Goal: Navigation & Orientation: Find specific page/section

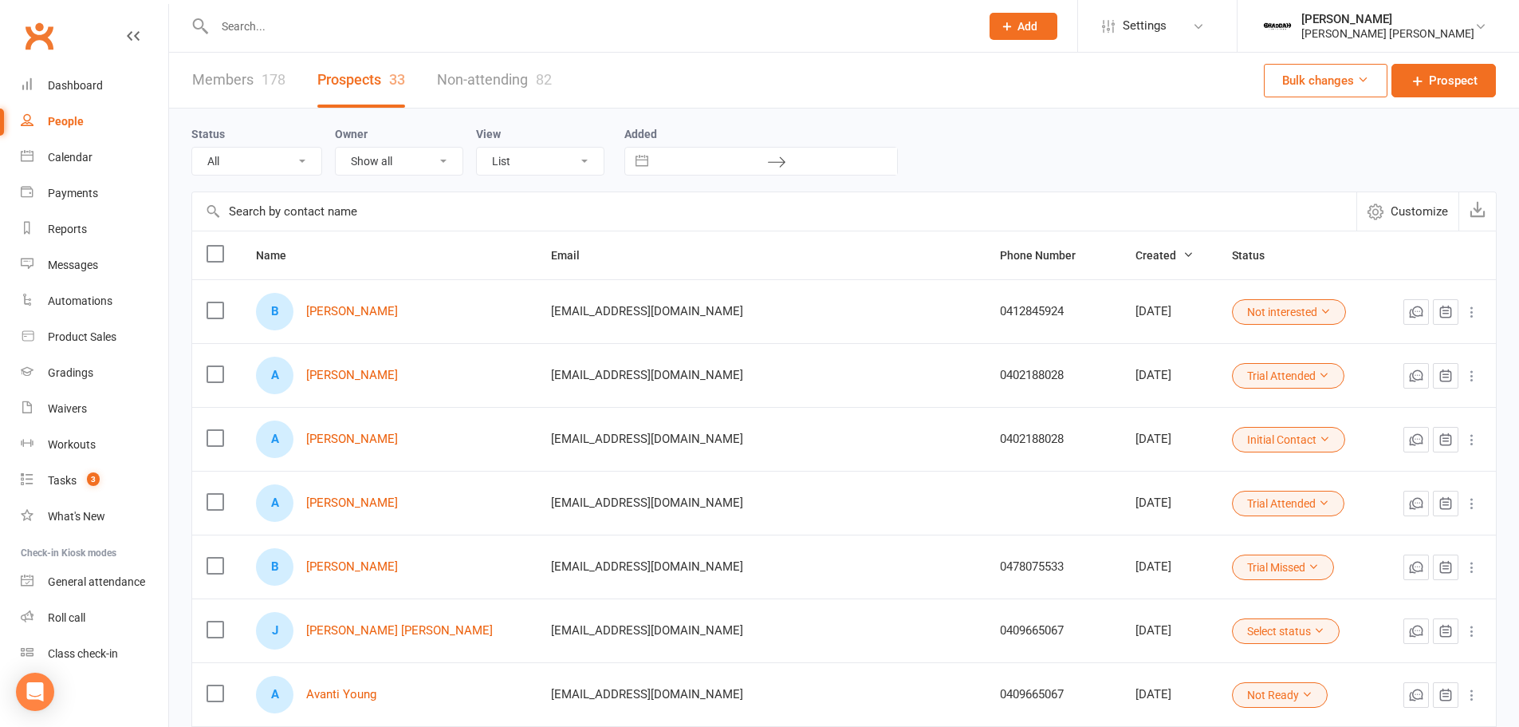
select select "100"
click at [65, 77] on link "Dashboard" at bounding box center [95, 86] width 148 height 36
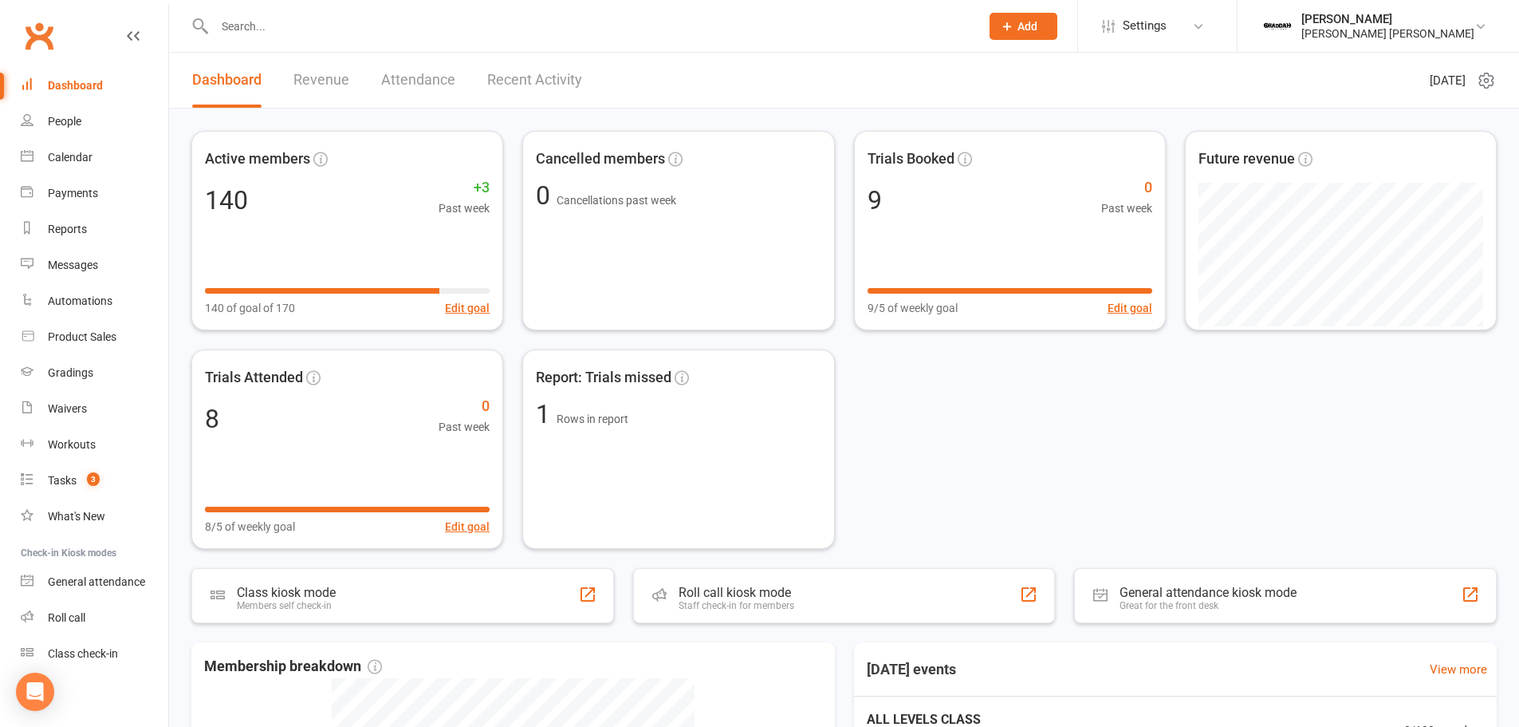
click at [65, 77] on link "Dashboard" at bounding box center [95, 86] width 148 height 36
click at [125, 451] on link "Workouts" at bounding box center [95, 445] width 148 height 36
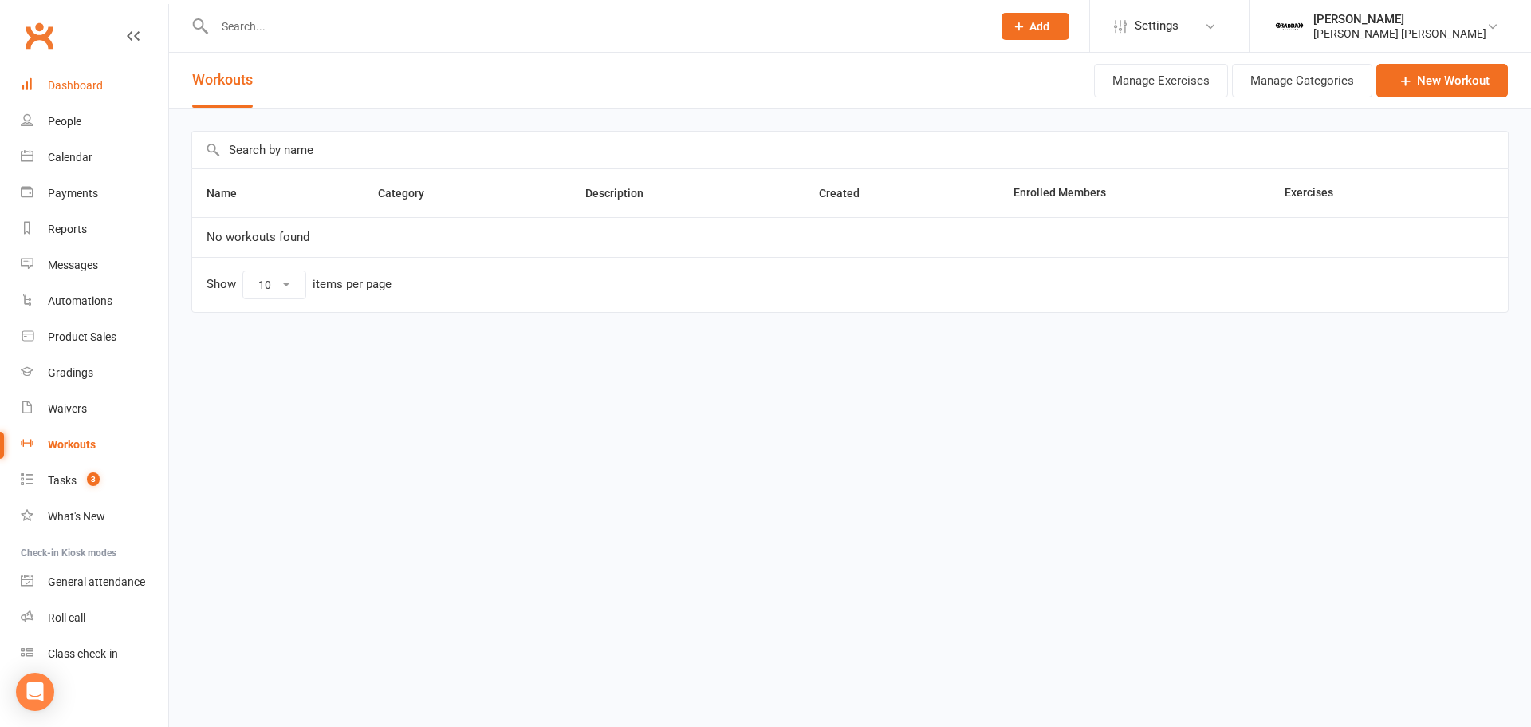
click at [78, 89] on div "Dashboard" at bounding box center [75, 85] width 55 height 13
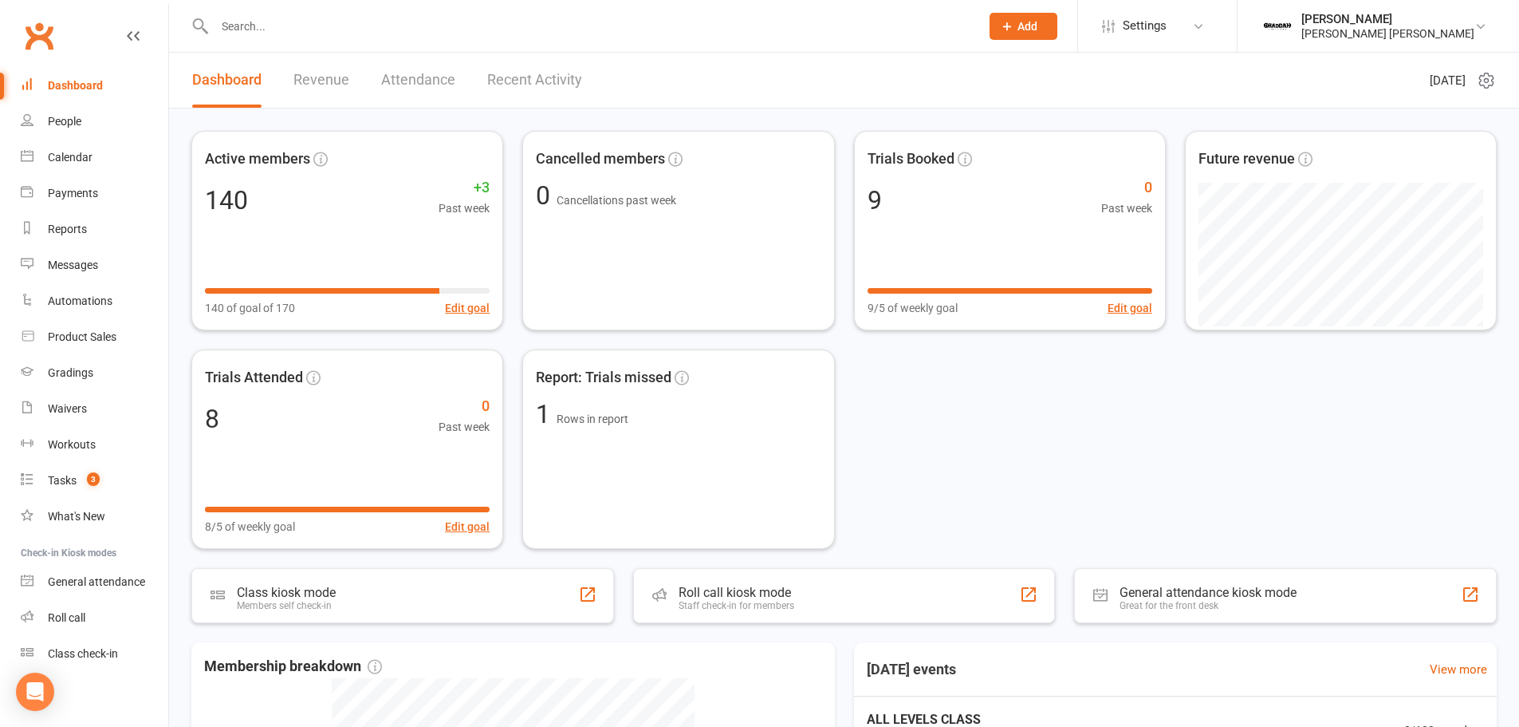
drag, startPoint x: 78, startPoint y: 89, endPoint x: 33, endPoint y: 63, distance: 51.8
click at [78, 89] on div "Dashboard" at bounding box center [75, 85] width 55 height 13
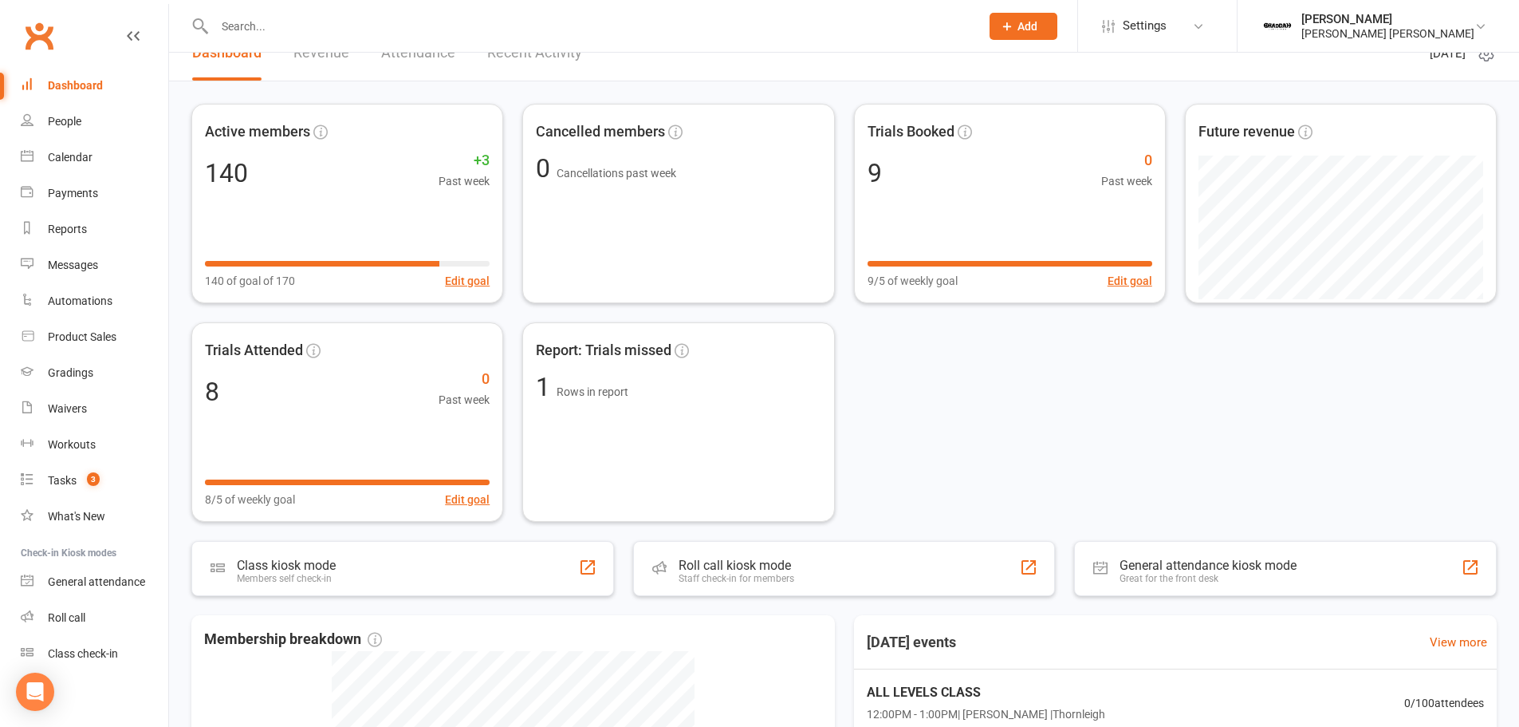
scroll to position [28, 0]
drag, startPoint x: 550, startPoint y: 57, endPoint x: 498, endPoint y: 122, distance: 83.4
click at [498, 122] on div "Dashboard Revenue Attendance Recent Activity [DATE] Active members 140 +3 Past …" at bounding box center [844, 567] width 1350 height 1085
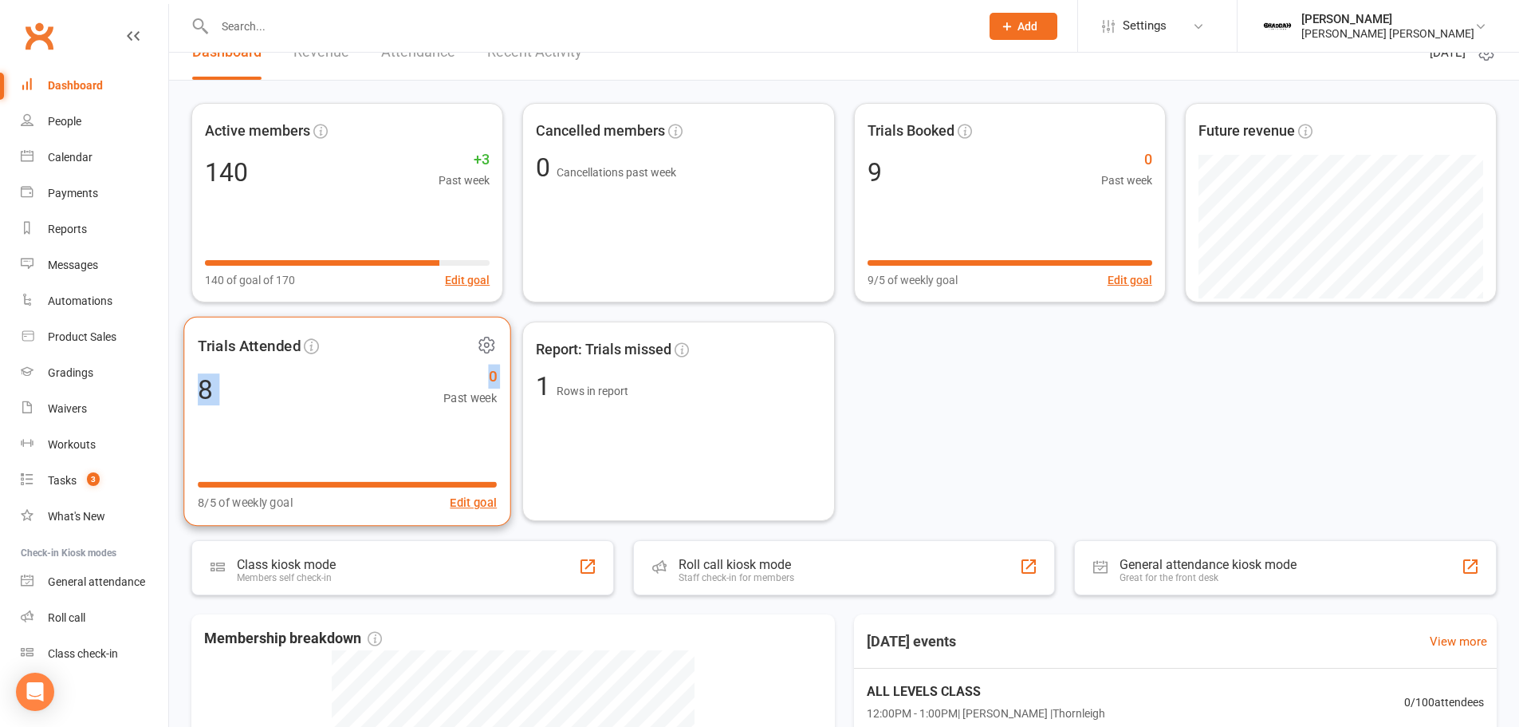
drag, startPoint x: 418, startPoint y: 378, endPoint x: 350, endPoint y: 392, distance: 69.1
click at [350, 392] on div "Active members 140 +3 Past week 140 of goal of 170 Edit goal Cancelled members …" at bounding box center [843, 312] width 1305 height 418
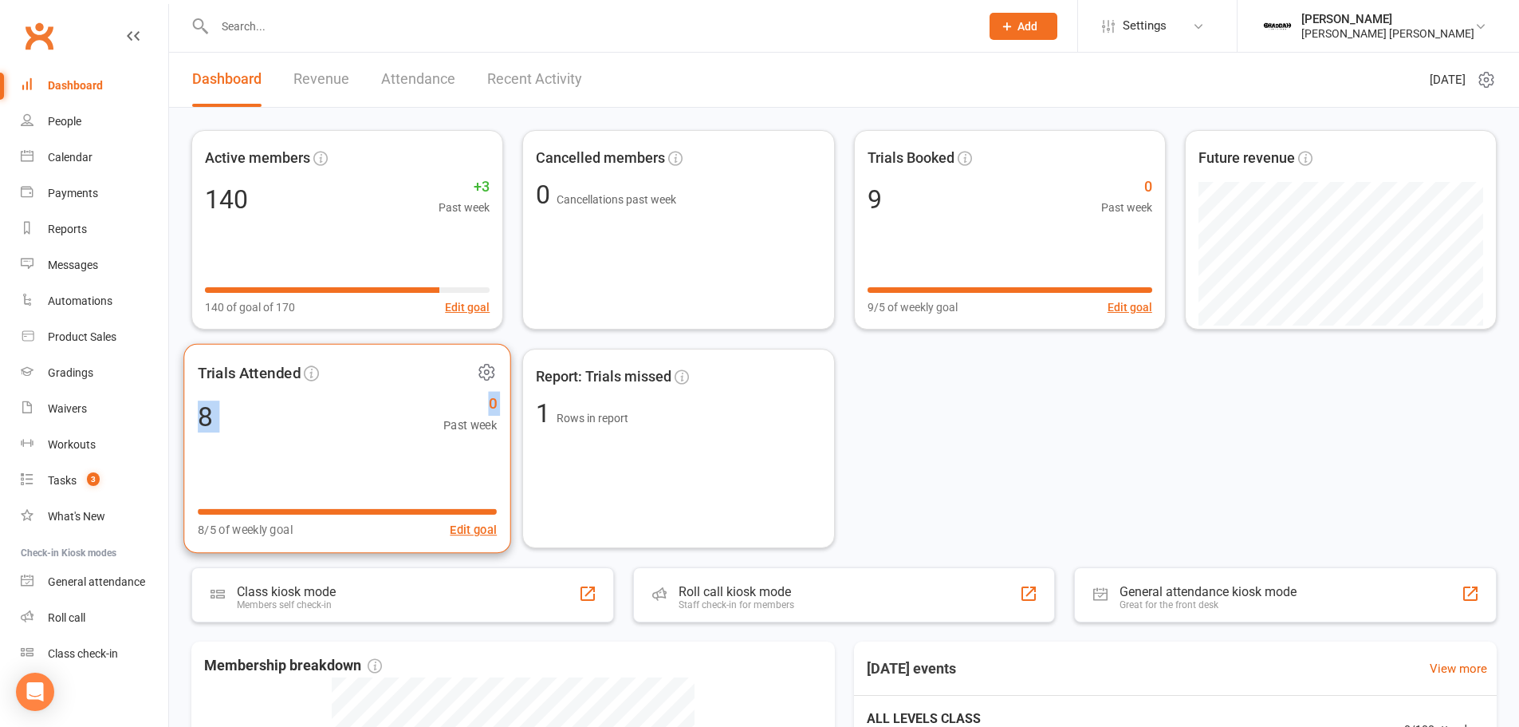
scroll to position [3, 0]
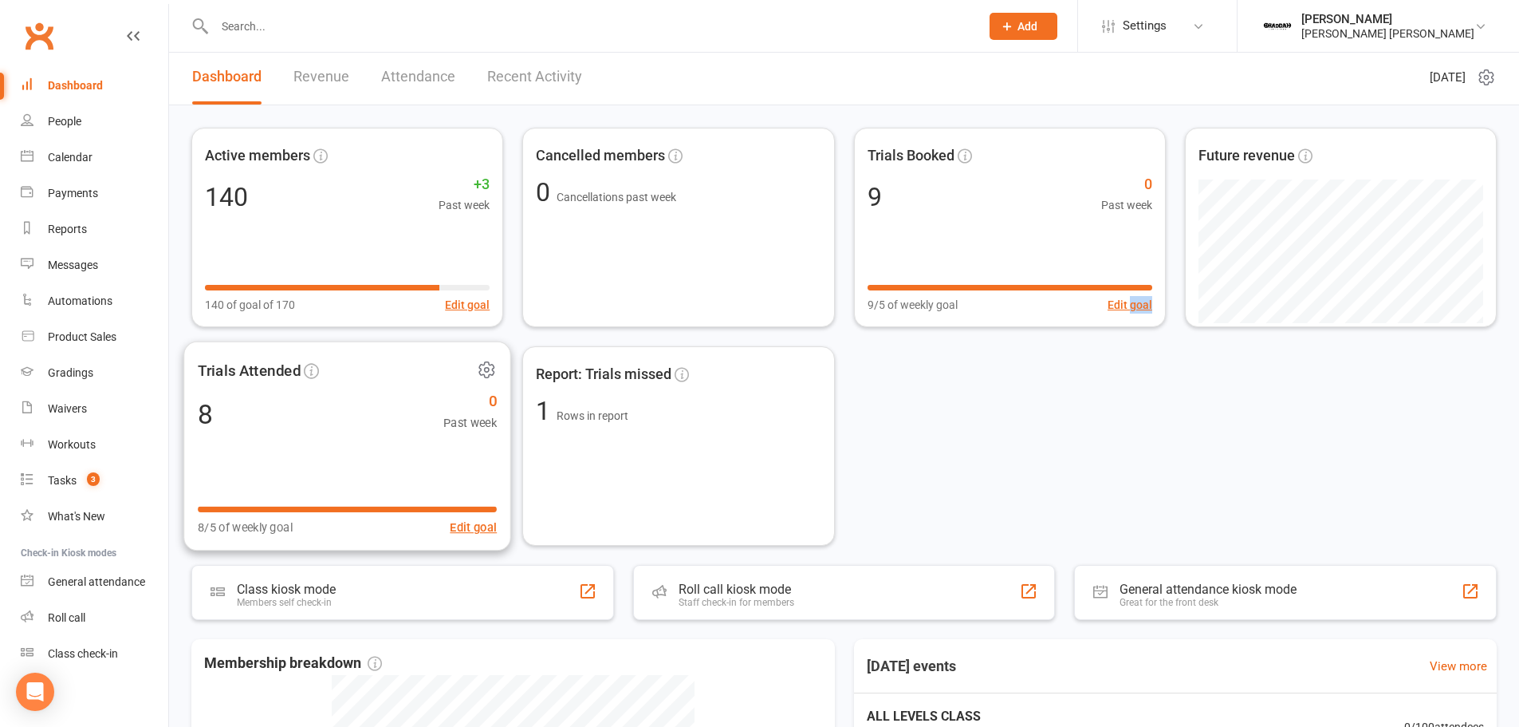
drag, startPoint x: 243, startPoint y: 461, endPoint x: 1169, endPoint y: 349, distance: 932.6
click at [1169, 349] on div "Active members 140 +3 Past week 140 of goal of 170 Edit goal Cancelled members …" at bounding box center [843, 337] width 1305 height 418
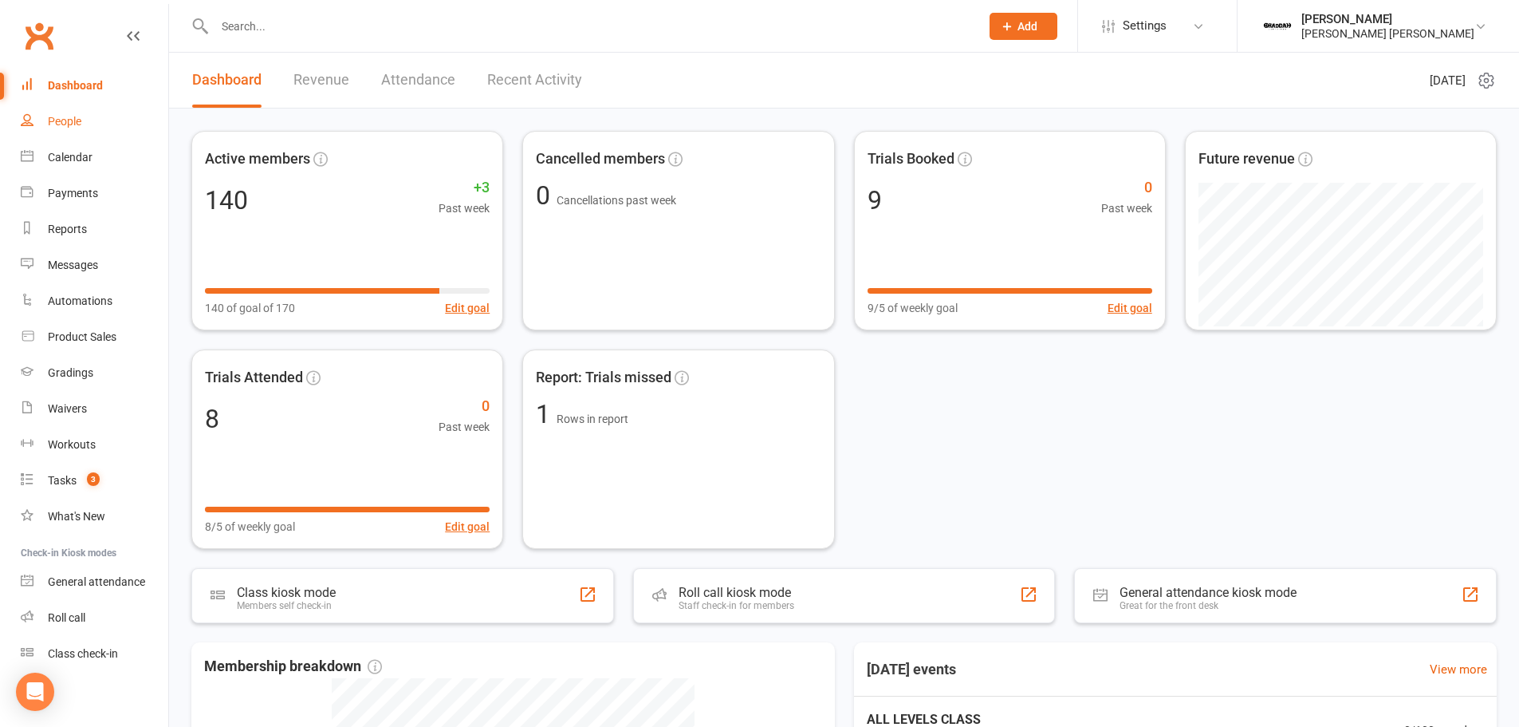
click at [93, 126] on link "People" at bounding box center [95, 122] width 148 height 36
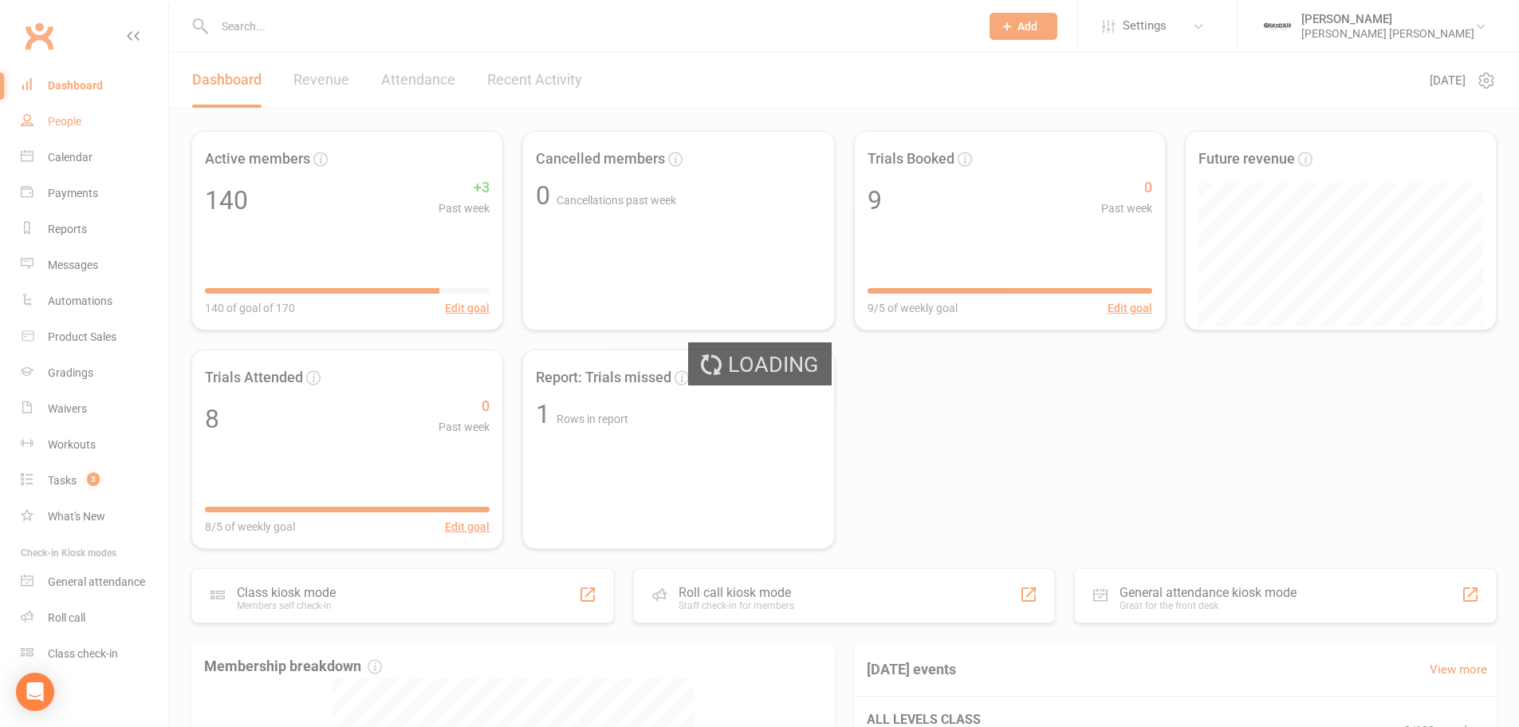
select select "100"
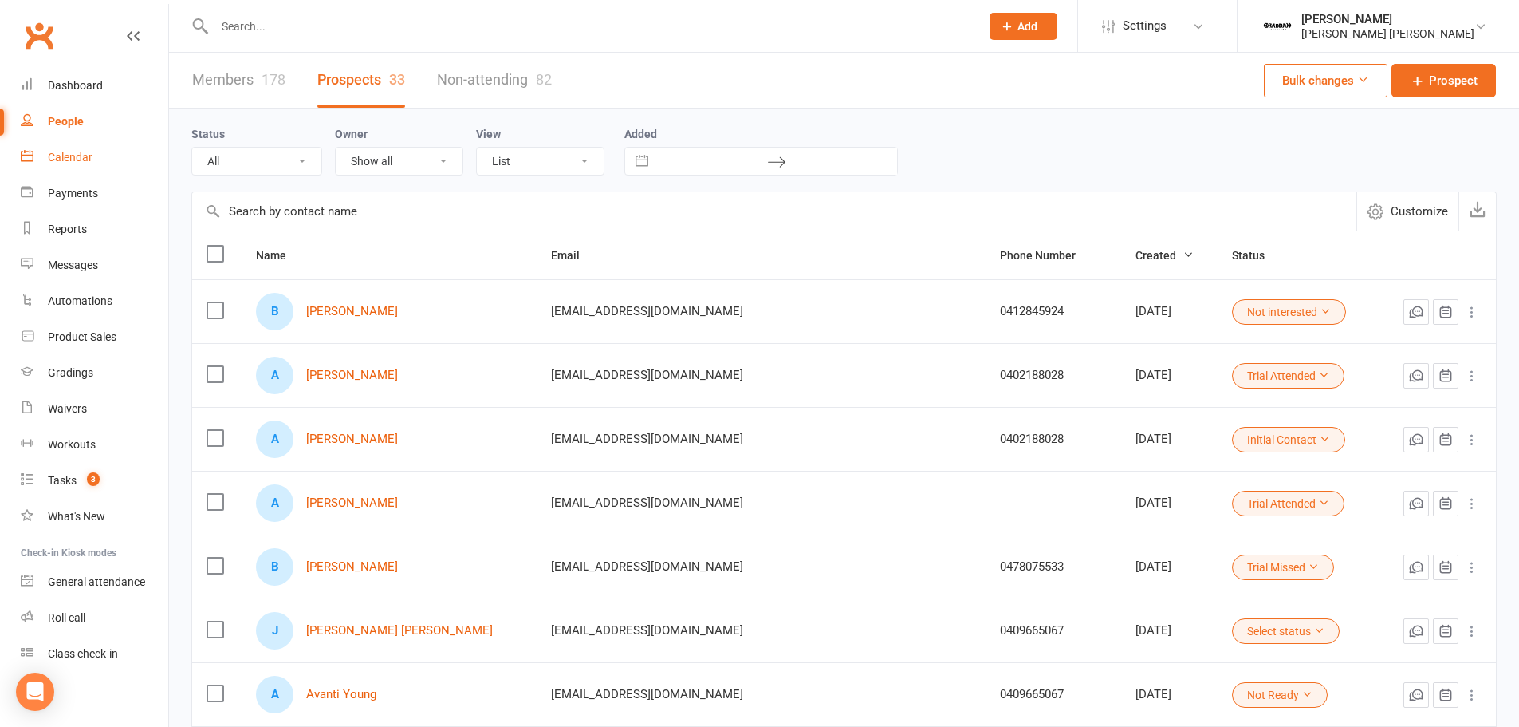
click at [93, 154] on link "Calendar" at bounding box center [95, 158] width 148 height 36
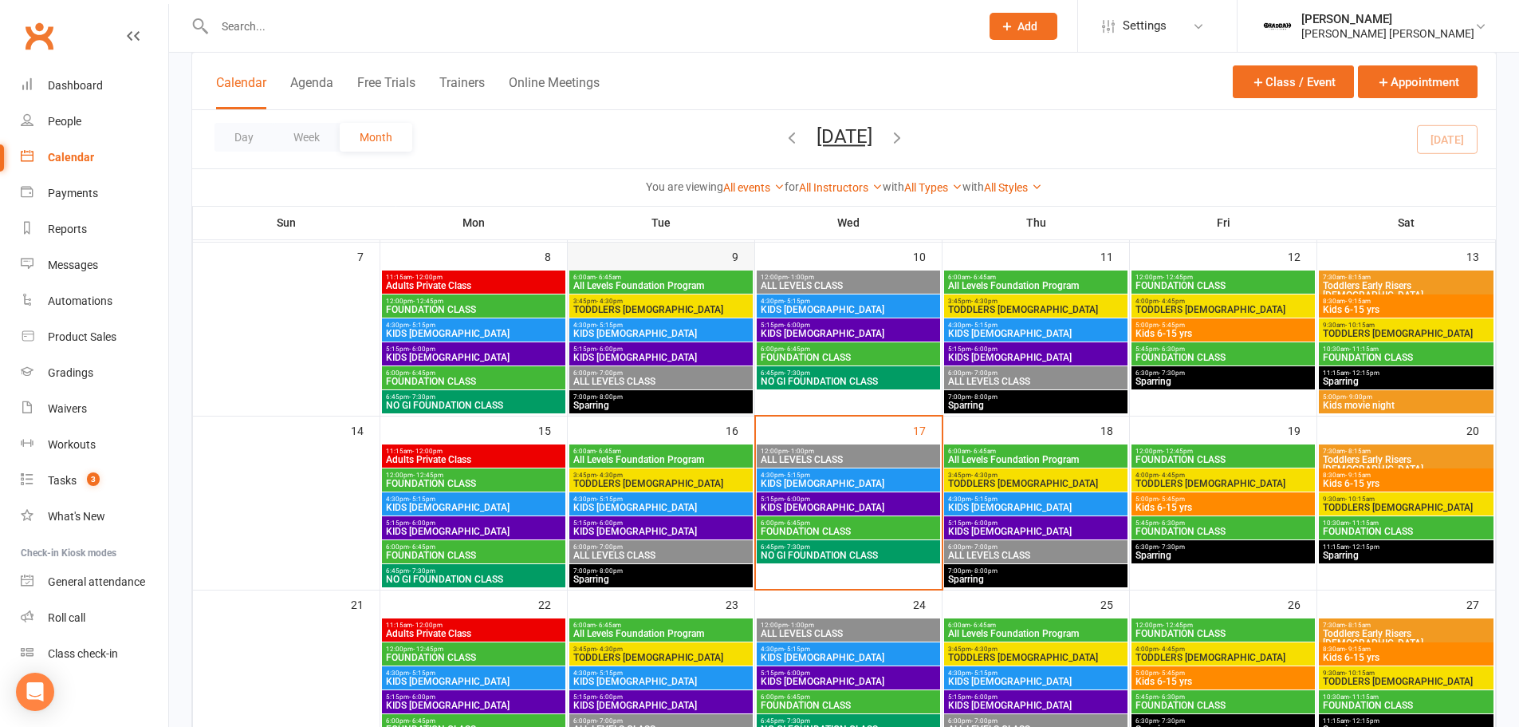
scroll to position [319, 0]
